Goal: Book appointment/travel/reservation

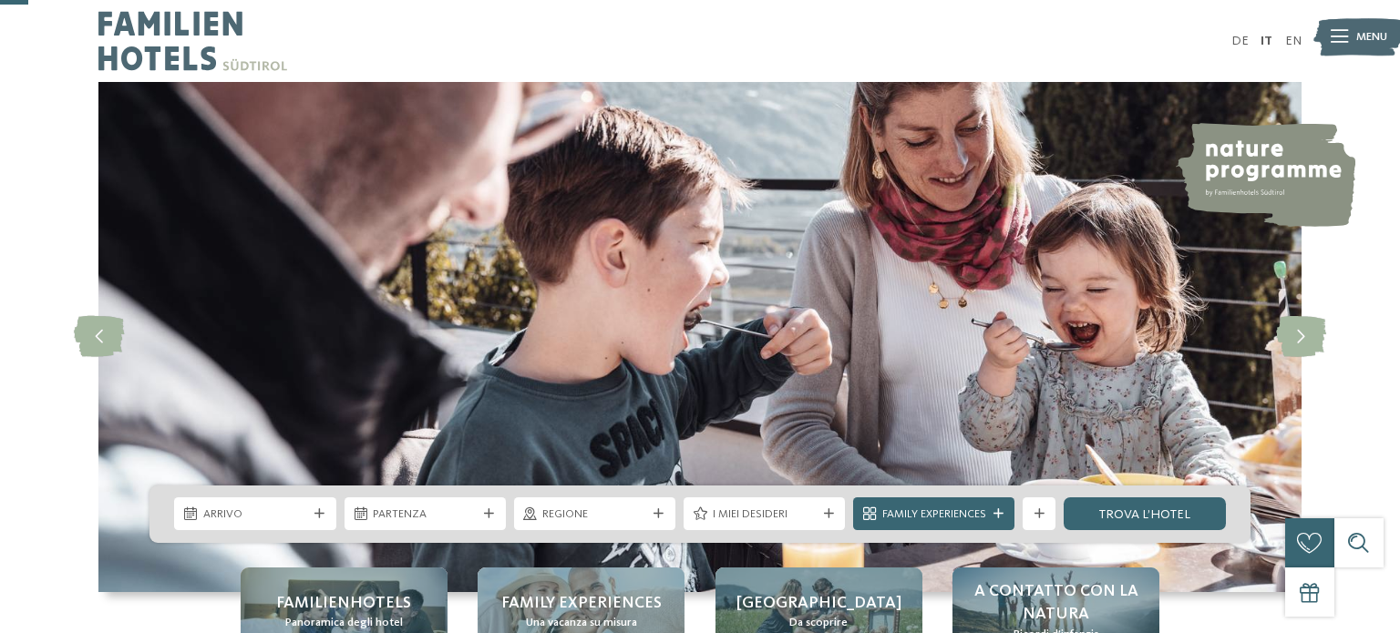
click at [251, 507] on span "Arrivo" at bounding box center [255, 515] width 104 height 16
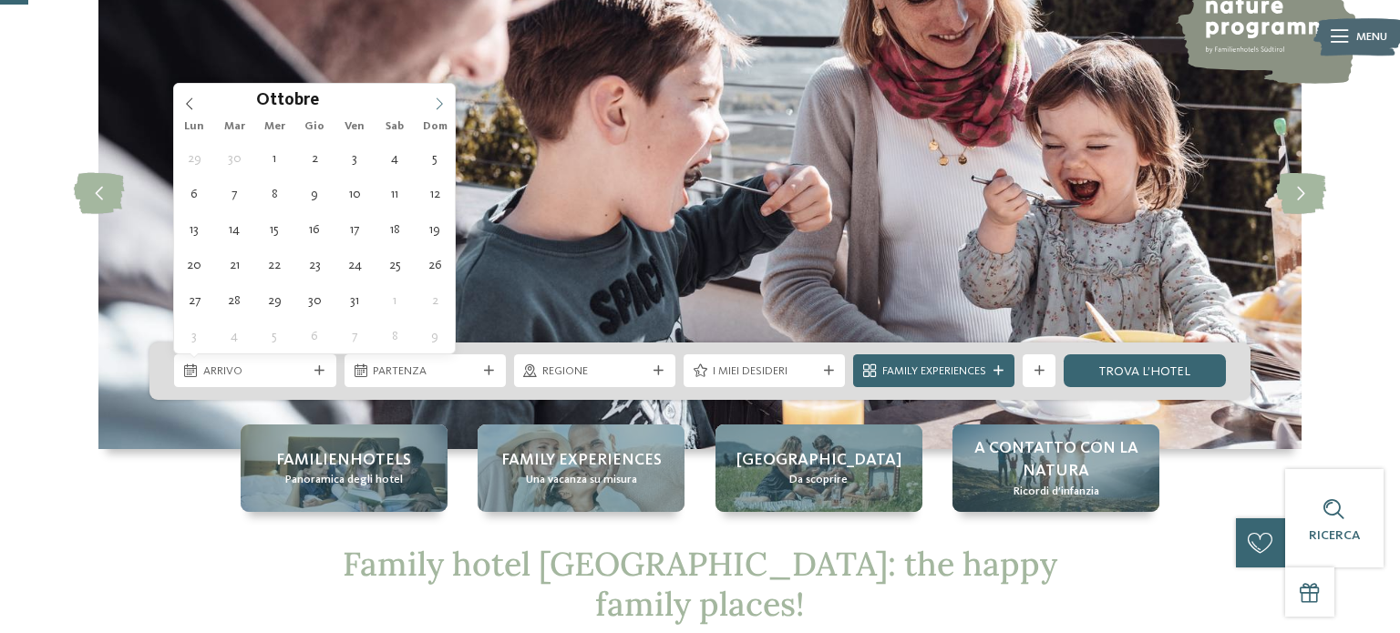
click at [438, 99] on icon at bounding box center [439, 104] width 13 height 13
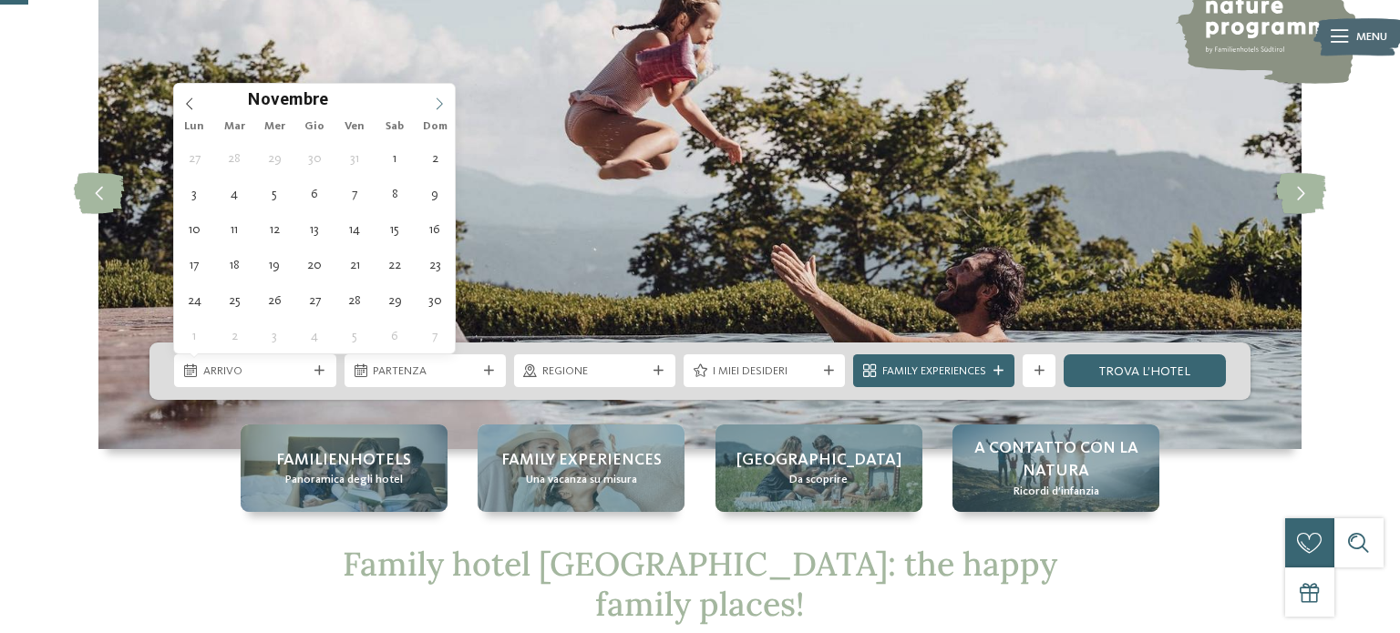
click at [438, 99] on icon at bounding box center [439, 104] width 13 height 13
type input "****"
click at [438, 99] on icon at bounding box center [439, 104] width 13 height 13
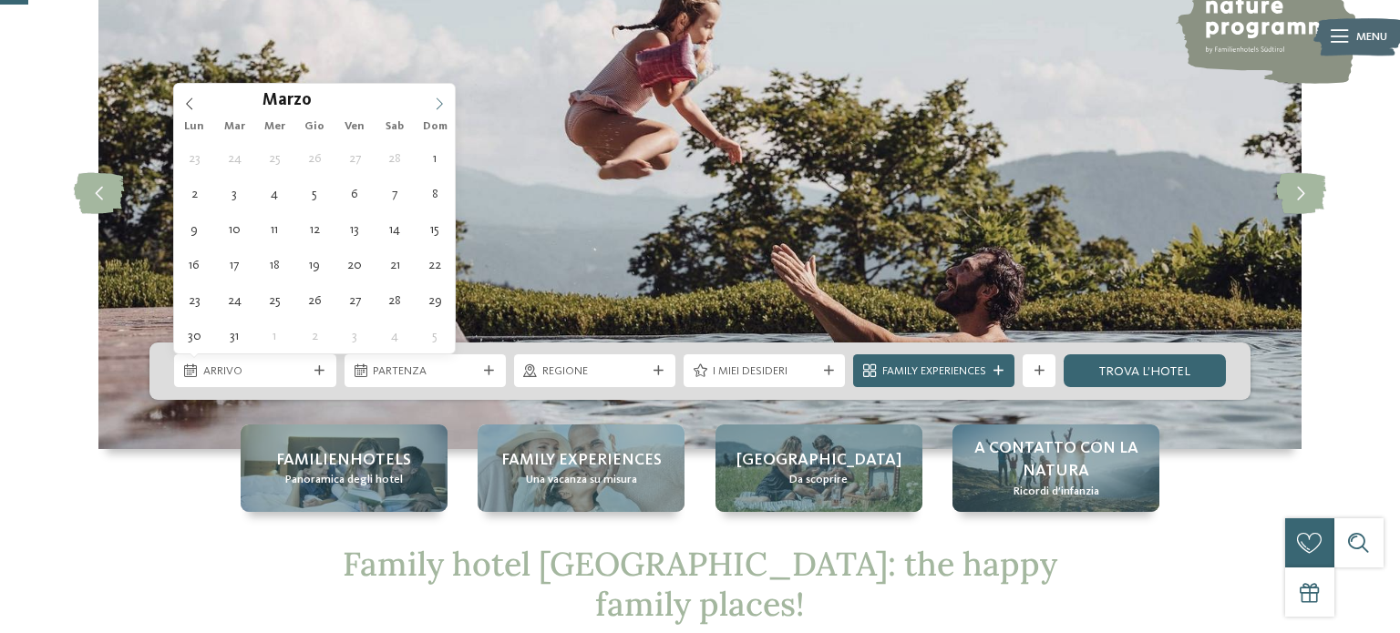
click at [438, 99] on icon at bounding box center [439, 104] width 13 height 13
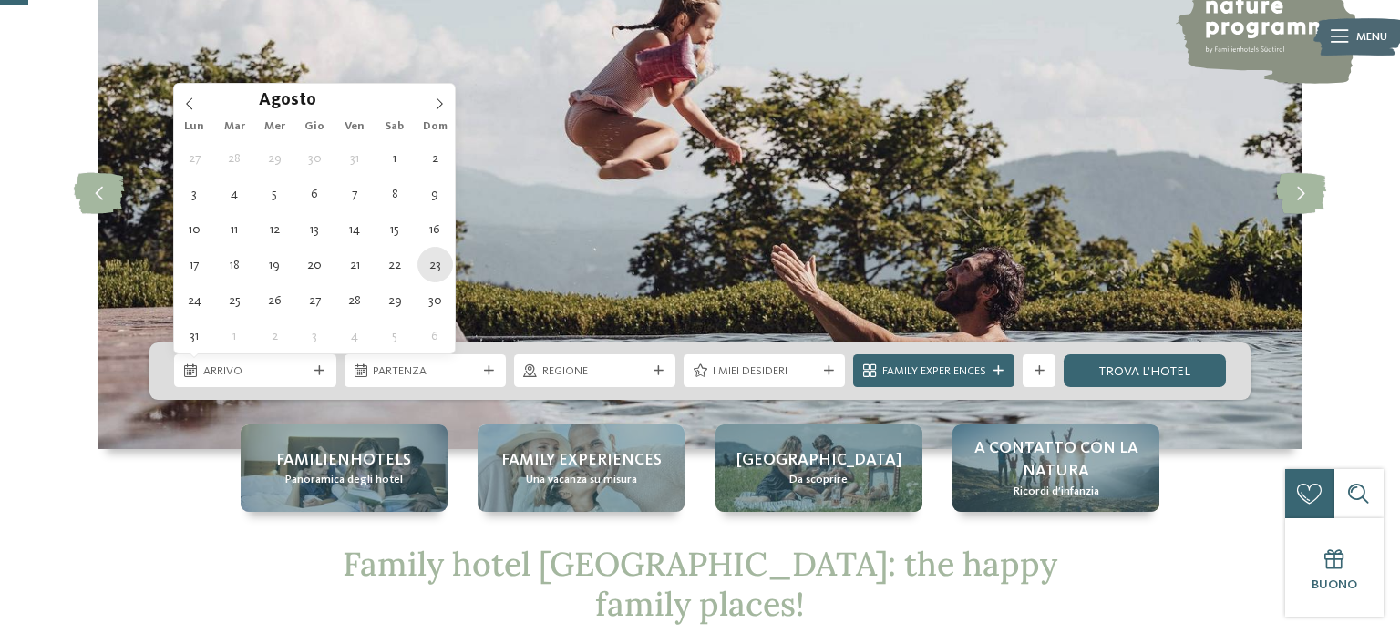
type div "[DATE]"
type input "****"
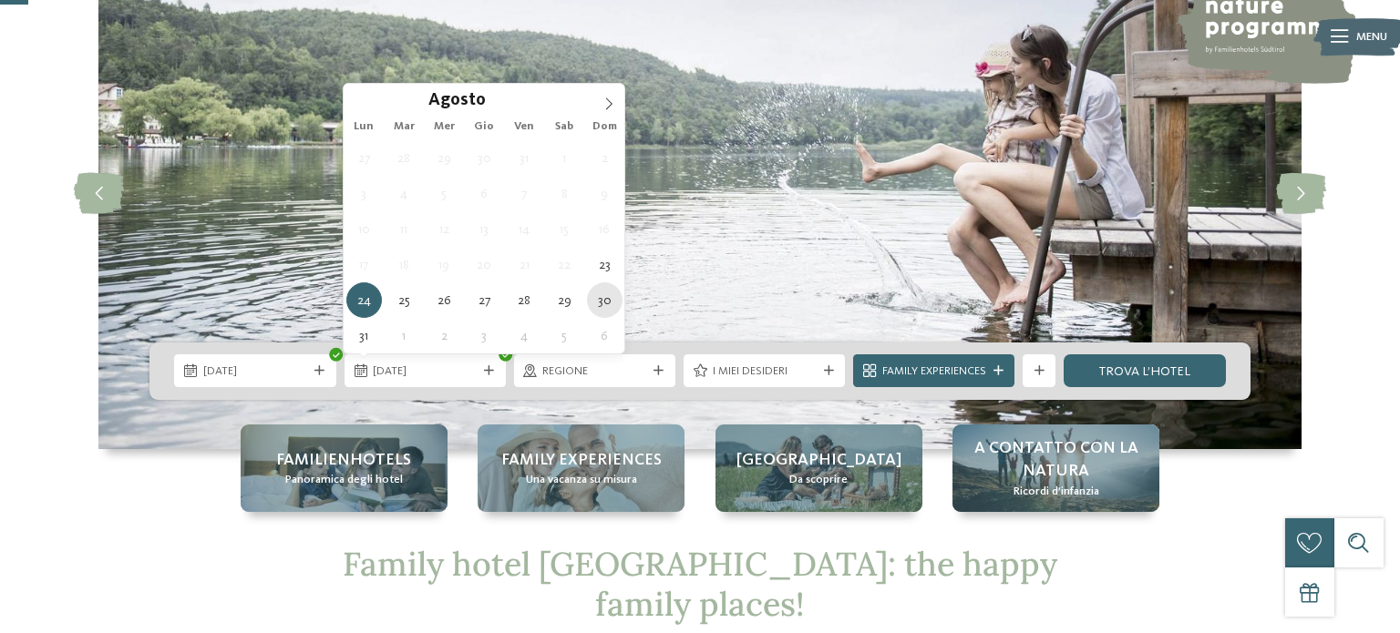
type div "[DATE]"
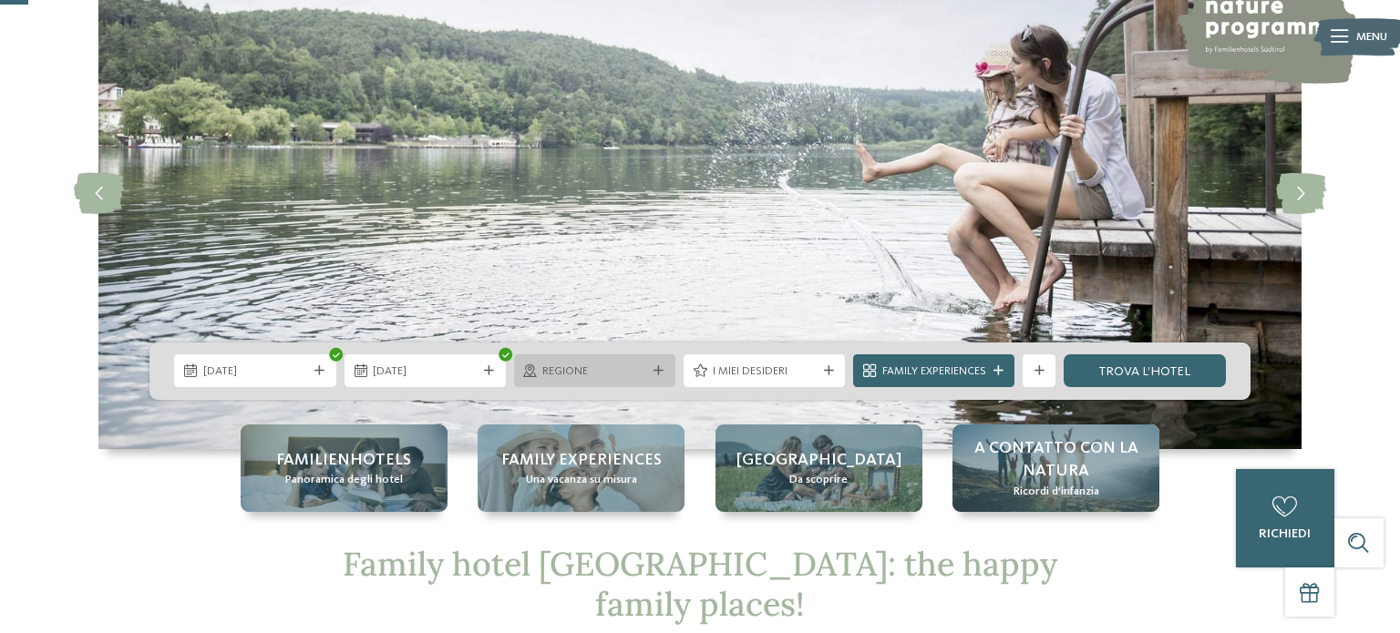
click at [656, 368] on icon at bounding box center [658, 371] width 10 height 10
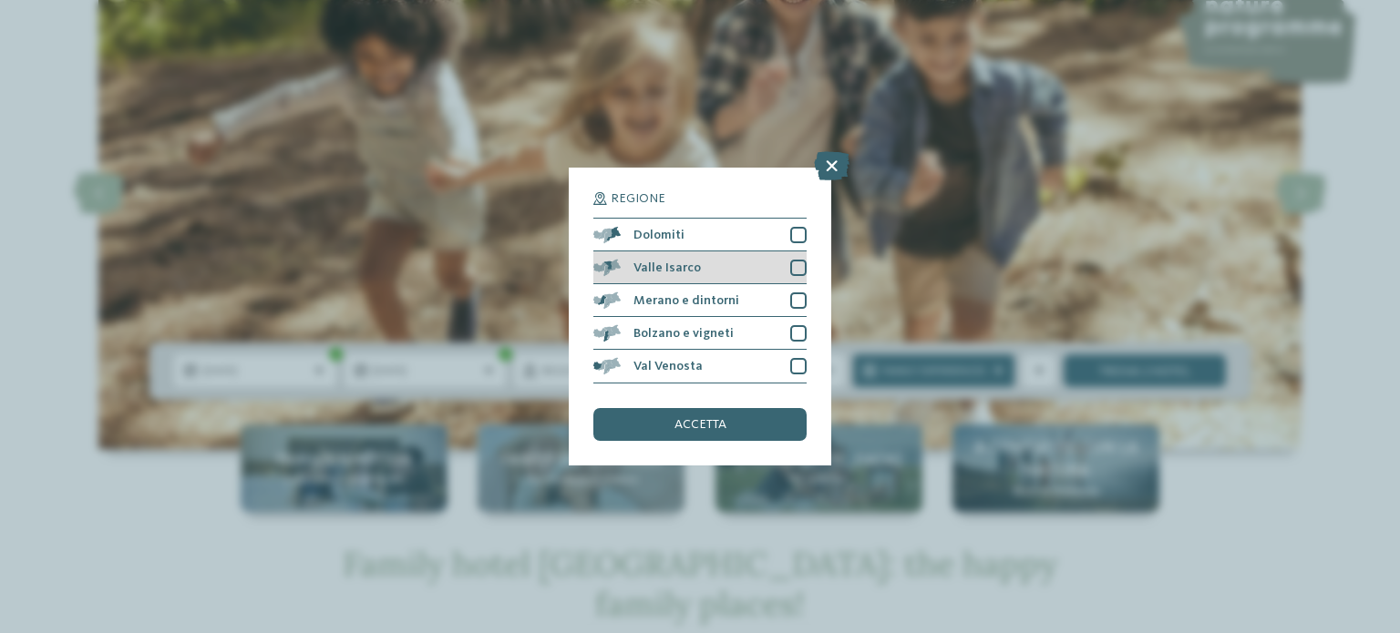
click at [797, 264] on div at bounding box center [798, 268] width 16 height 16
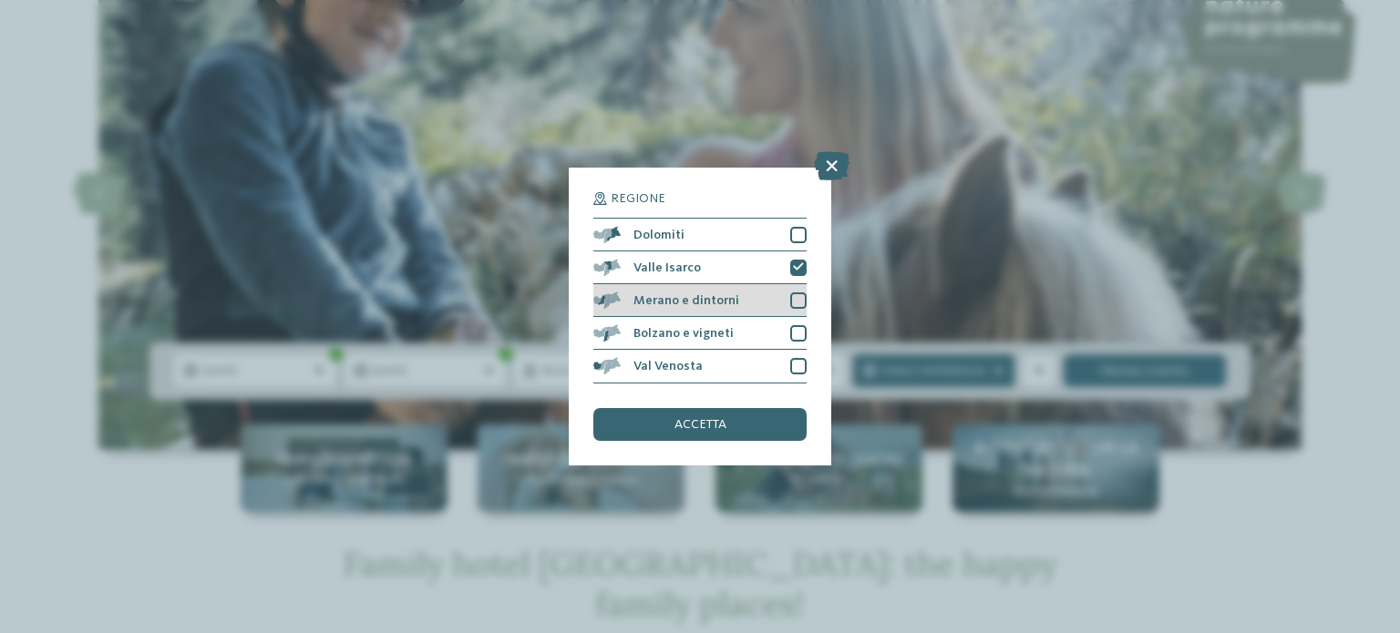
click at [796, 299] on div at bounding box center [798, 301] width 16 height 16
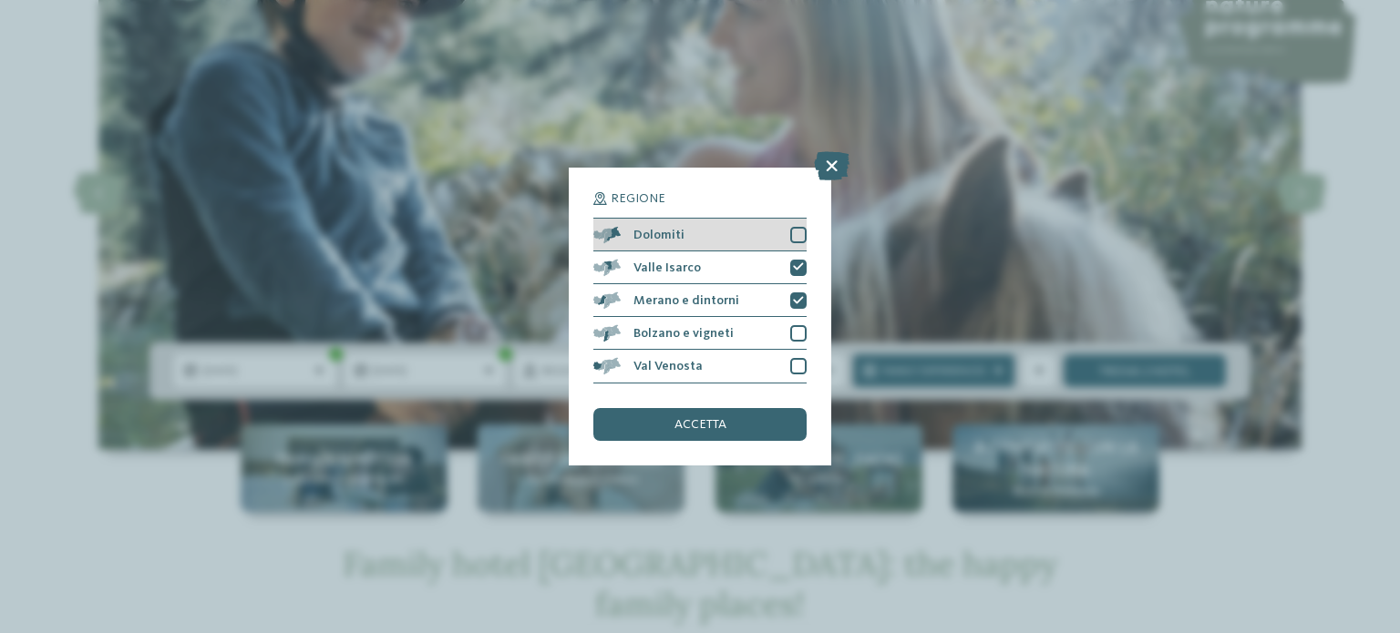
click at [803, 232] on div at bounding box center [798, 235] width 16 height 16
click at [723, 436] on div "accetta" at bounding box center [699, 424] width 213 height 33
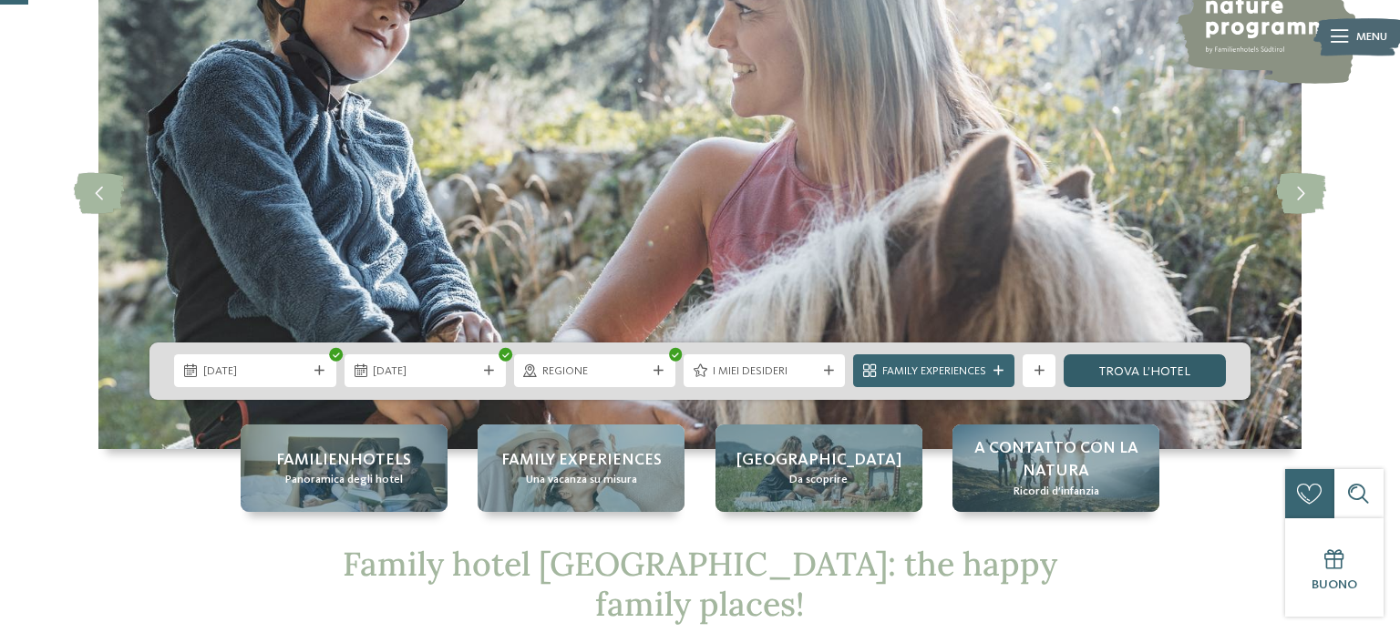
click at [1107, 377] on link "trova l’hotel" at bounding box center [1143, 370] width 161 height 33
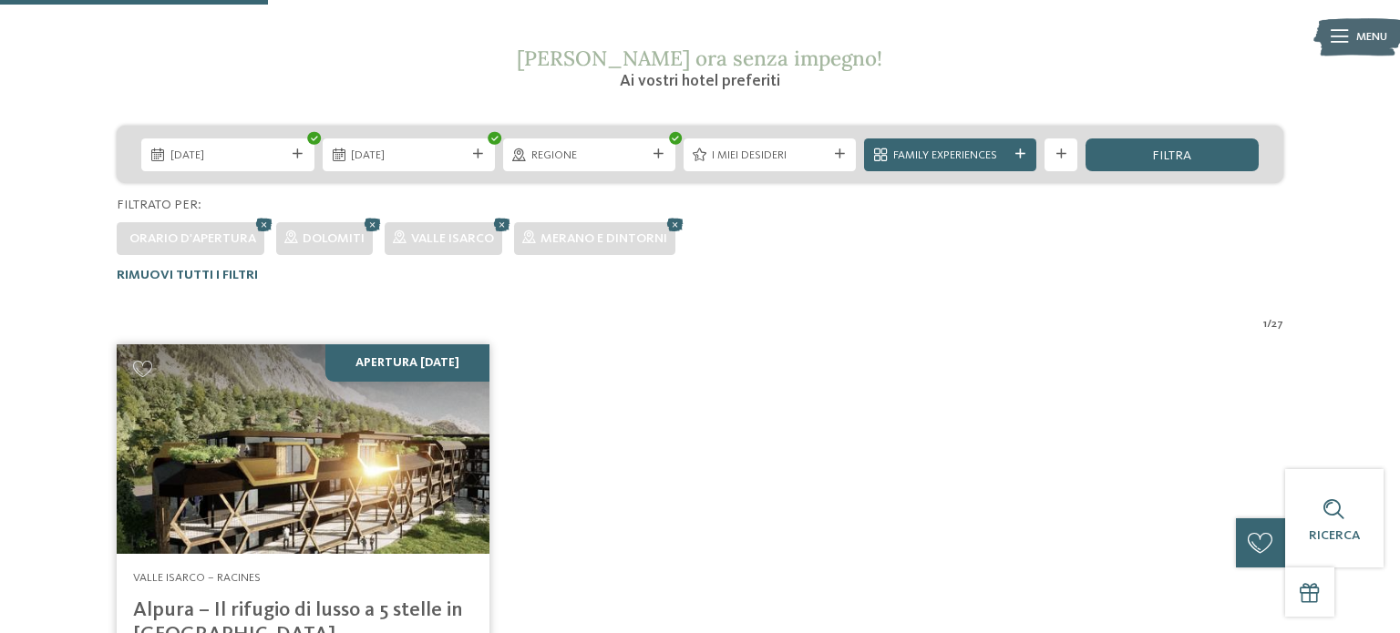
scroll to position [288, 0]
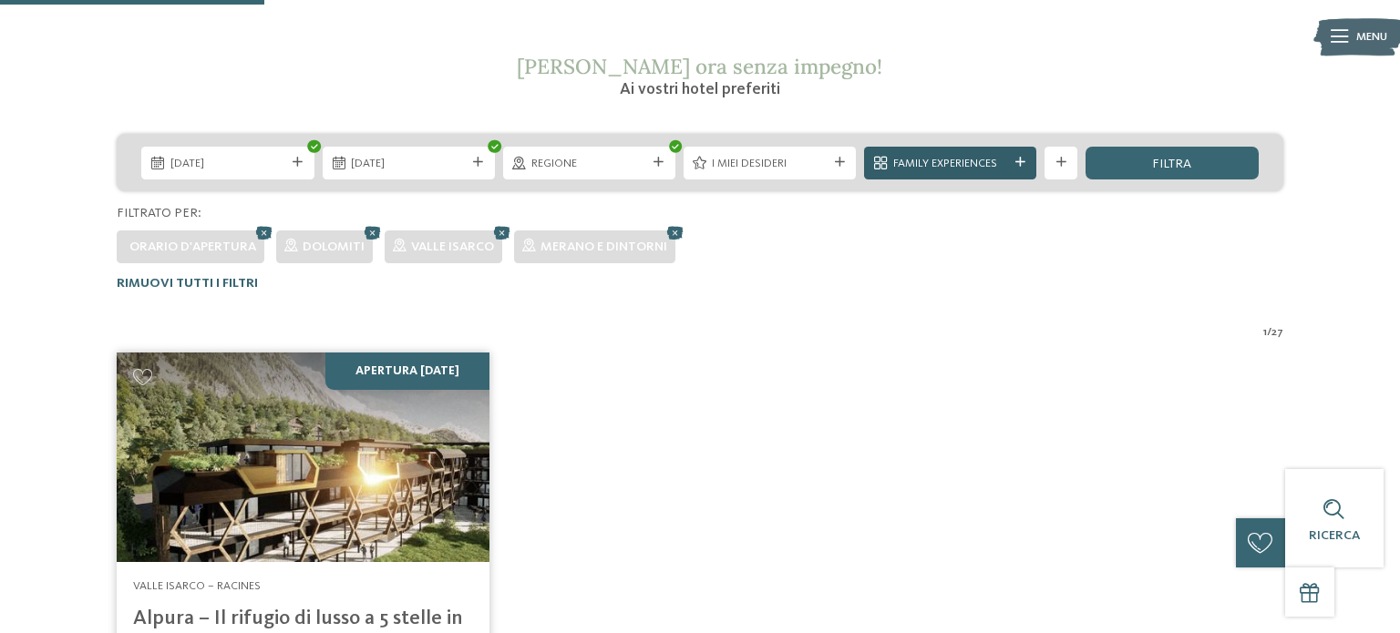
click at [930, 164] on span "Family Experiences" at bounding box center [950, 164] width 115 height 16
